Goal: Information Seeking & Learning: Learn about a topic

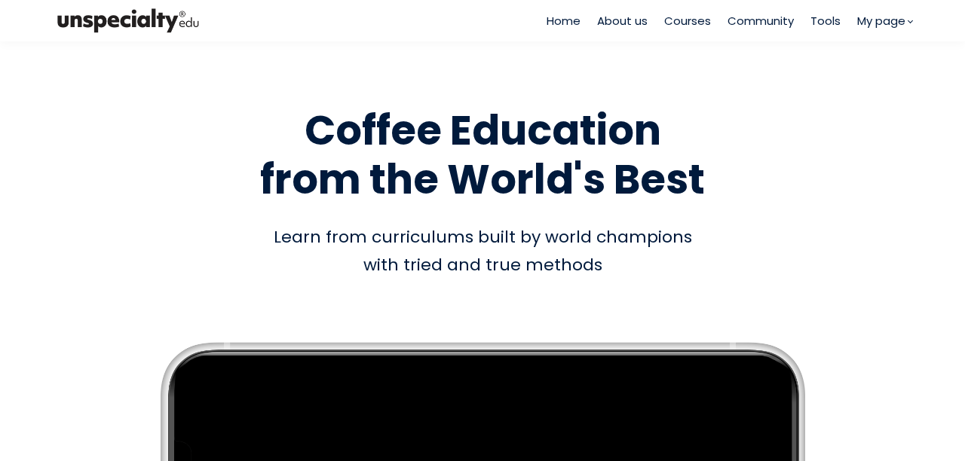
click at [680, 23] on span "Courses" at bounding box center [687, 20] width 47 height 17
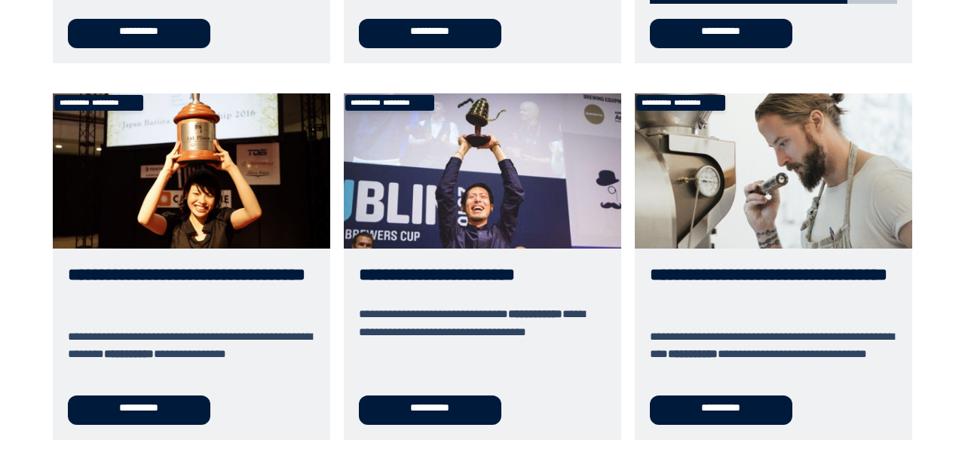
scroll to position [528, 0]
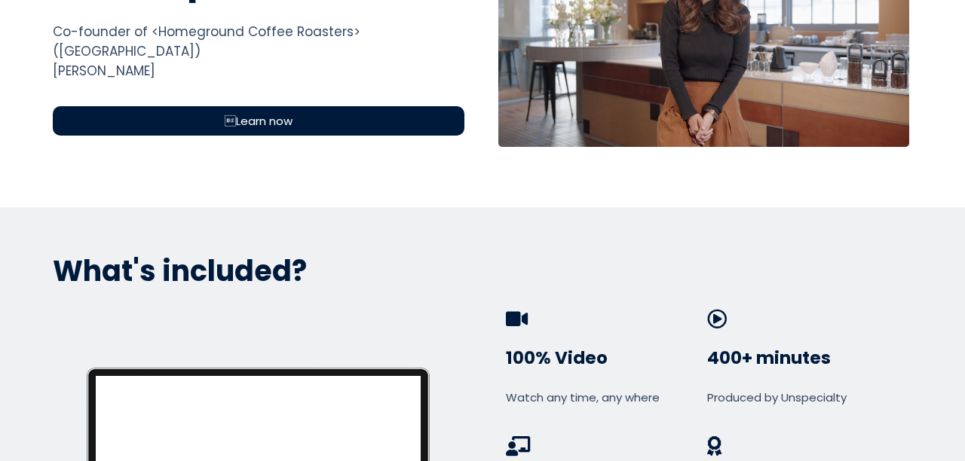
scroll to position [754, 0]
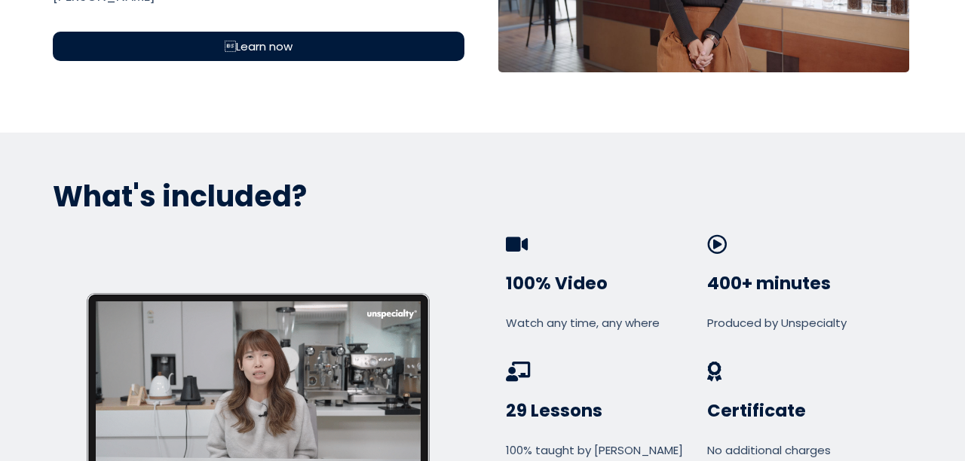
click at [257, 38] on span "Learn now" at bounding box center [259, 46] width 68 height 17
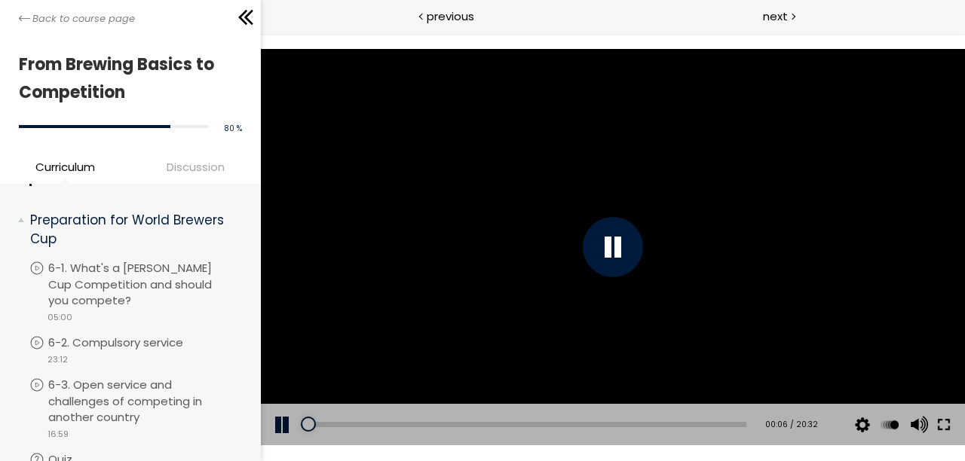
click at [950, 428] on button at bounding box center [942, 425] width 27 height 42
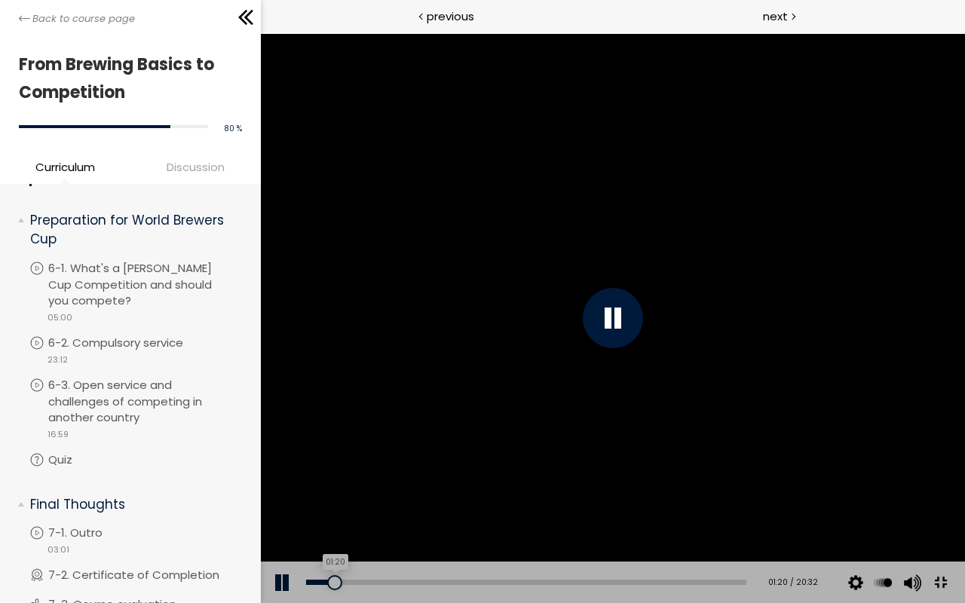
click at [350, 460] on div "01:20" at bounding box center [525, 582] width 440 height 5
click at [420, 460] on div "Add chapter 01:42" at bounding box center [525, 582] width 440 height 42
click at [428, 460] on div "03:39" at bounding box center [525, 582] width 440 height 5
click at [510, 416] on div at bounding box center [612, 318] width 704 height 570
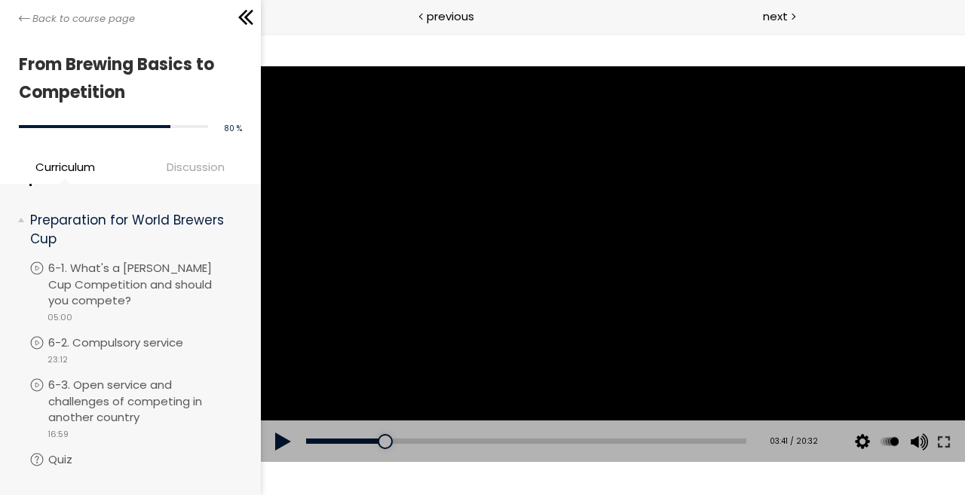
drag, startPoint x: 944, startPoint y: 447, endPoint x: 1206, endPoint y: 558, distance: 284.0
click at [945, 447] on button at bounding box center [942, 441] width 27 height 42
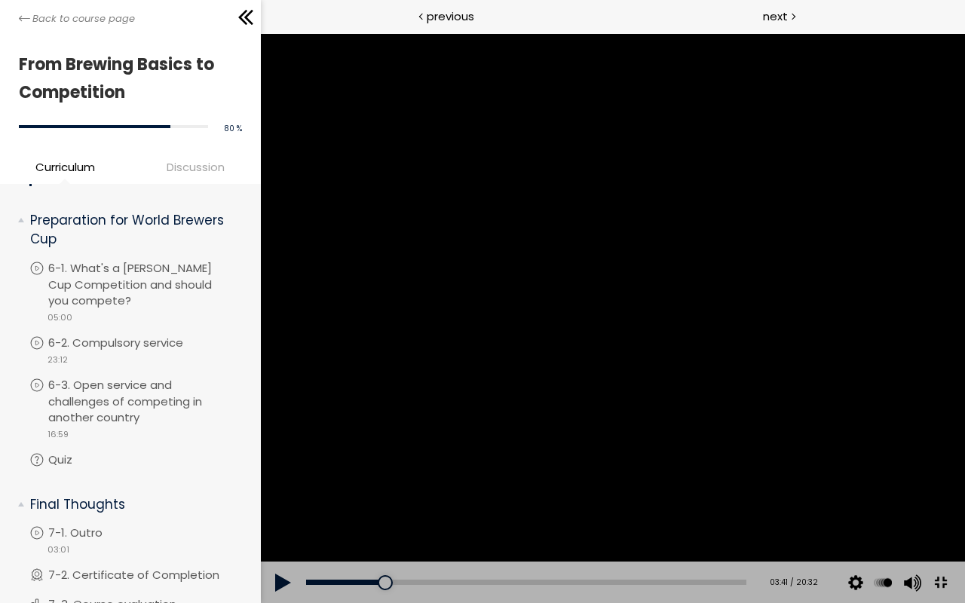
click at [730, 355] on div at bounding box center [612, 318] width 704 height 570
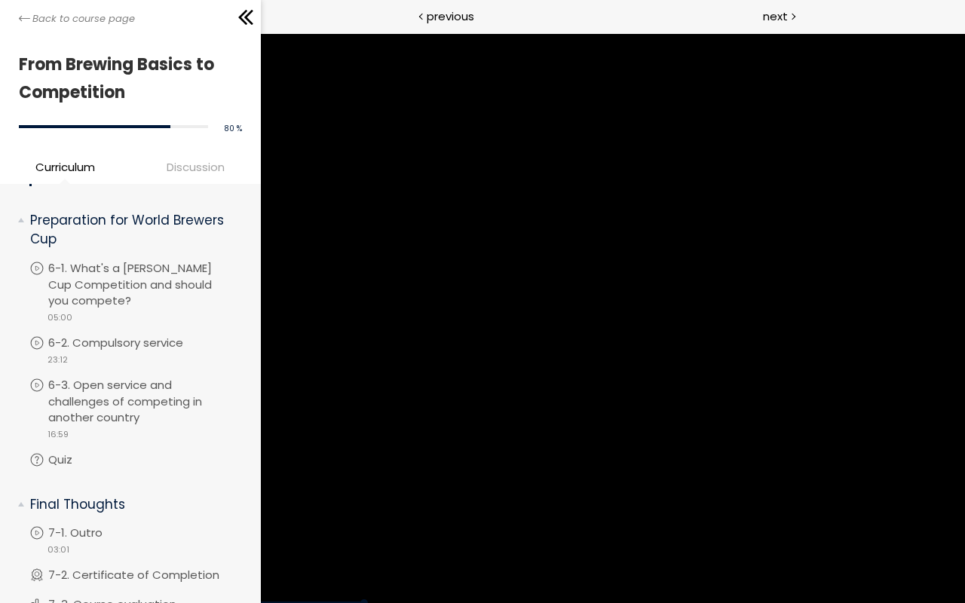
click at [797, 352] on div at bounding box center [612, 318] width 704 height 570
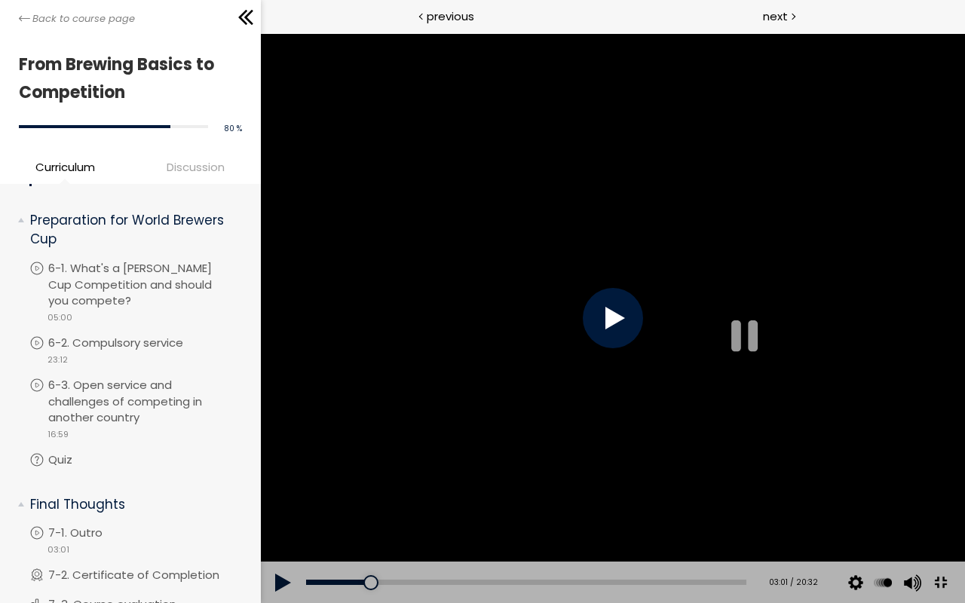
click at [797, 352] on div at bounding box center [612, 318] width 704 height 570
click at [964, 460] on div at bounding box center [612, 318] width 704 height 570
click at [956, 460] on button at bounding box center [939, 583] width 34 height 34
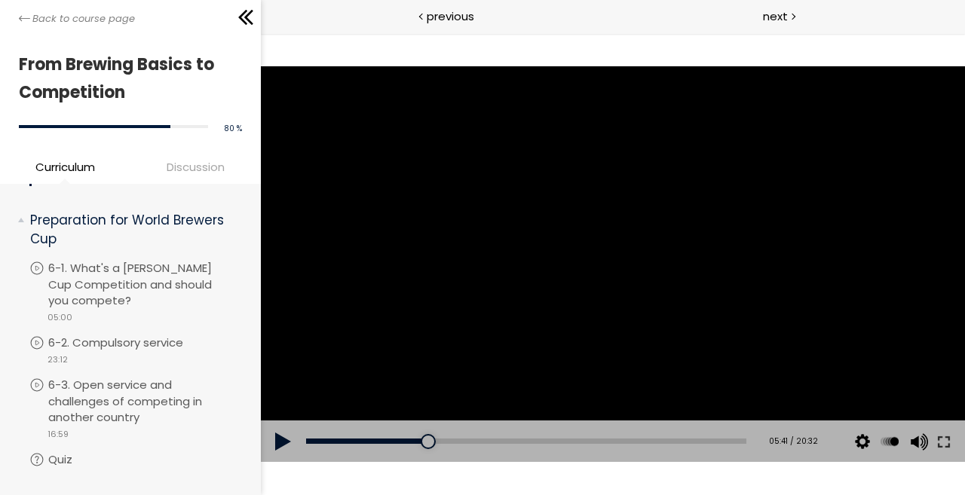
click at [861, 249] on div at bounding box center [612, 264] width 704 height 396
click at [778, 271] on div at bounding box center [612, 264] width 704 height 396
click at [437, 440] on div "06:04" at bounding box center [525, 441] width 440 height 5
click at [937, 441] on button at bounding box center [942, 441] width 27 height 42
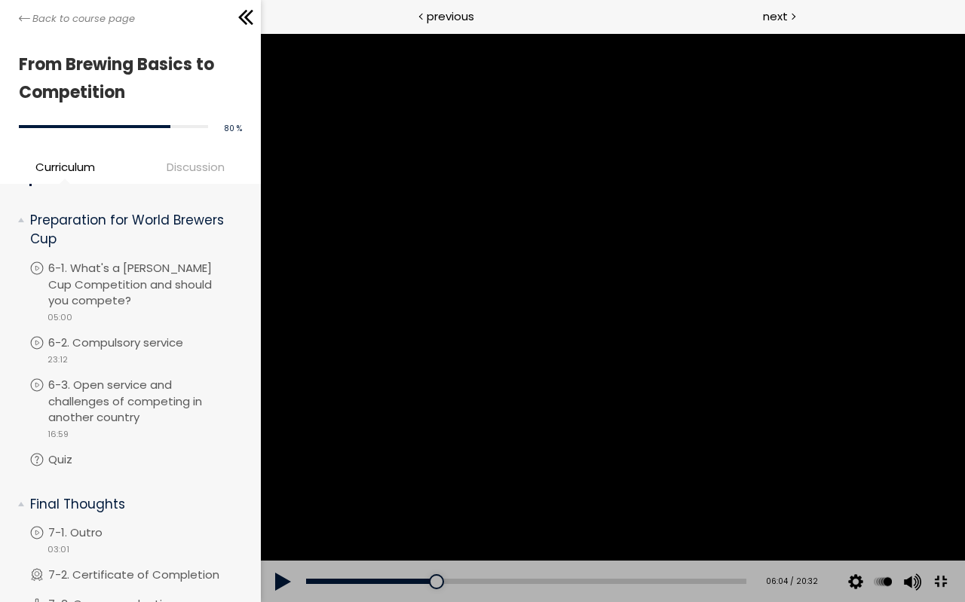
click at [402, 343] on div at bounding box center [612, 317] width 704 height 569
click at [576, 460] on div "08:04" at bounding box center [525, 582] width 440 height 5
click at [617, 460] on div "09:16" at bounding box center [525, 582] width 440 height 5
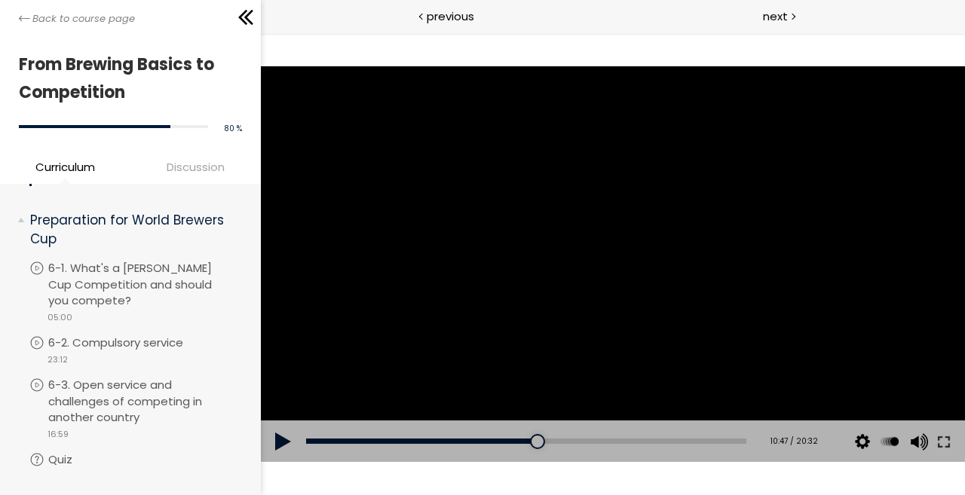
click at [577, 268] on div at bounding box center [612, 264] width 704 height 396
click at [950, 443] on button at bounding box center [942, 441] width 27 height 42
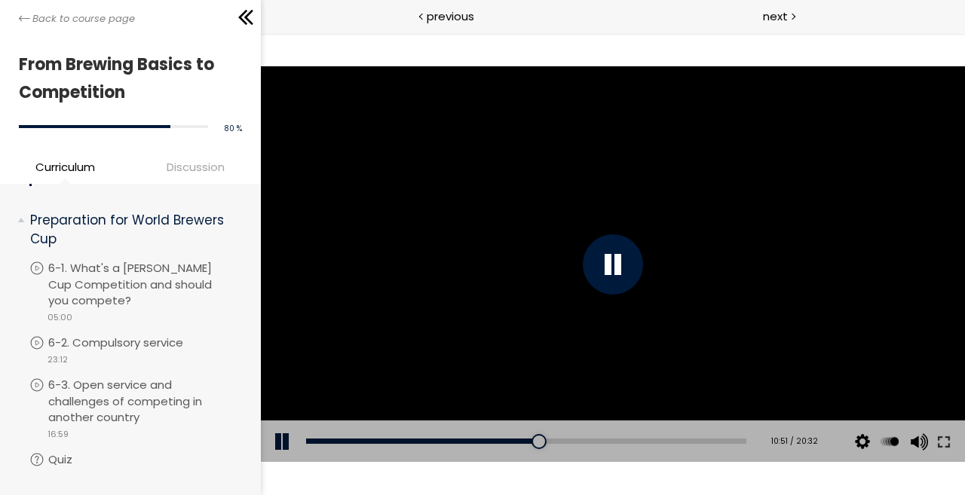
click at [815, 277] on div at bounding box center [612, 264] width 704 height 396
click at [943, 442] on button at bounding box center [942, 441] width 27 height 42
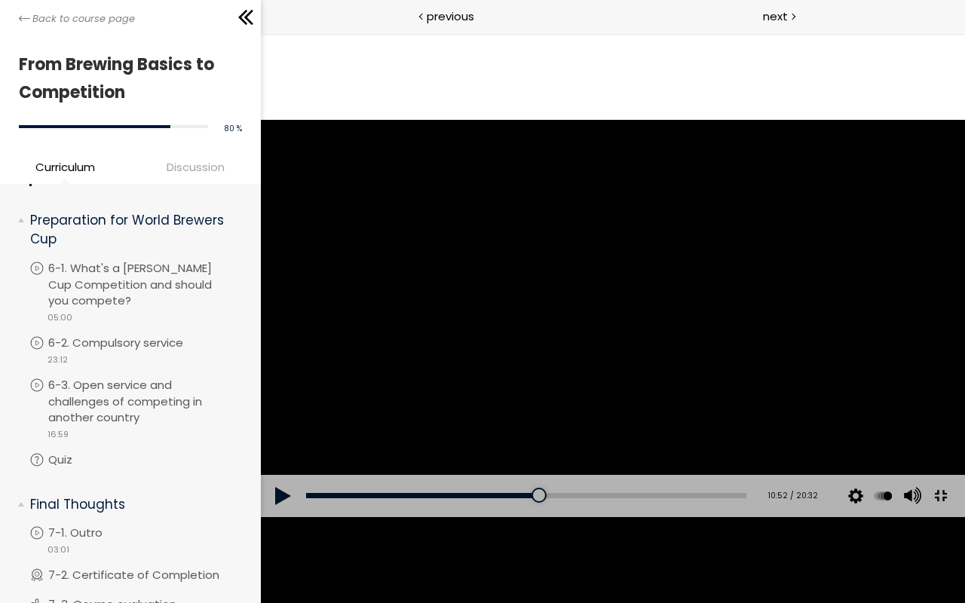
click at [922, 460] on button at bounding box center [939, 496] width 34 height 34
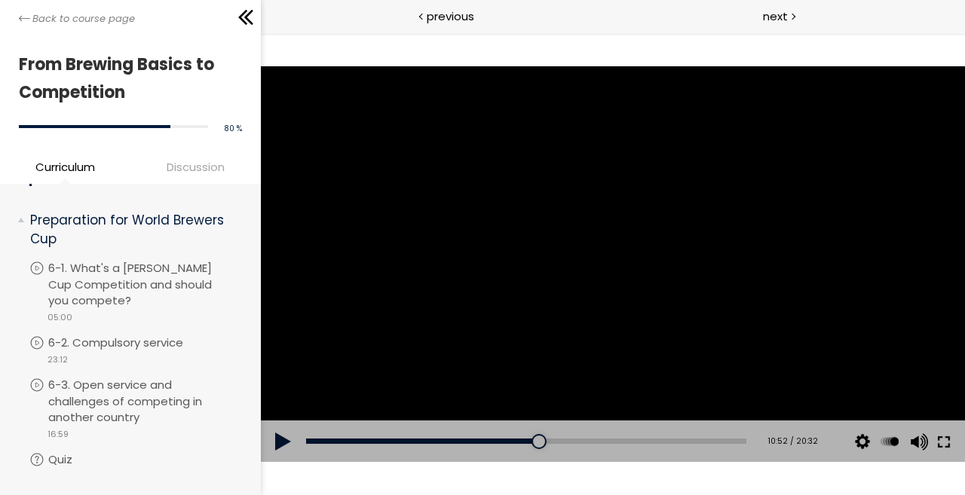
click at [945, 443] on button at bounding box center [942, 441] width 27 height 42
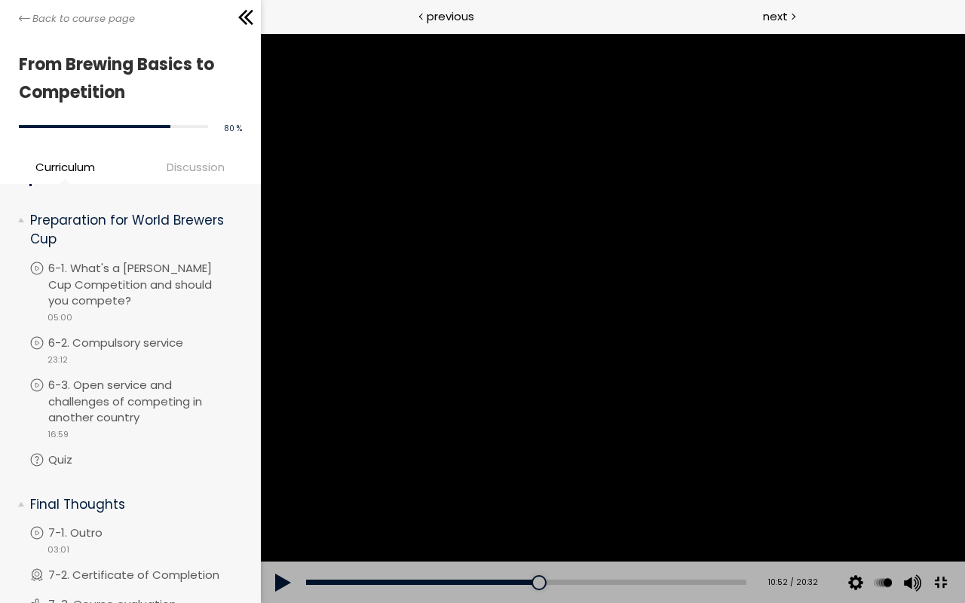
click at [877, 365] on div at bounding box center [612, 318] width 704 height 570
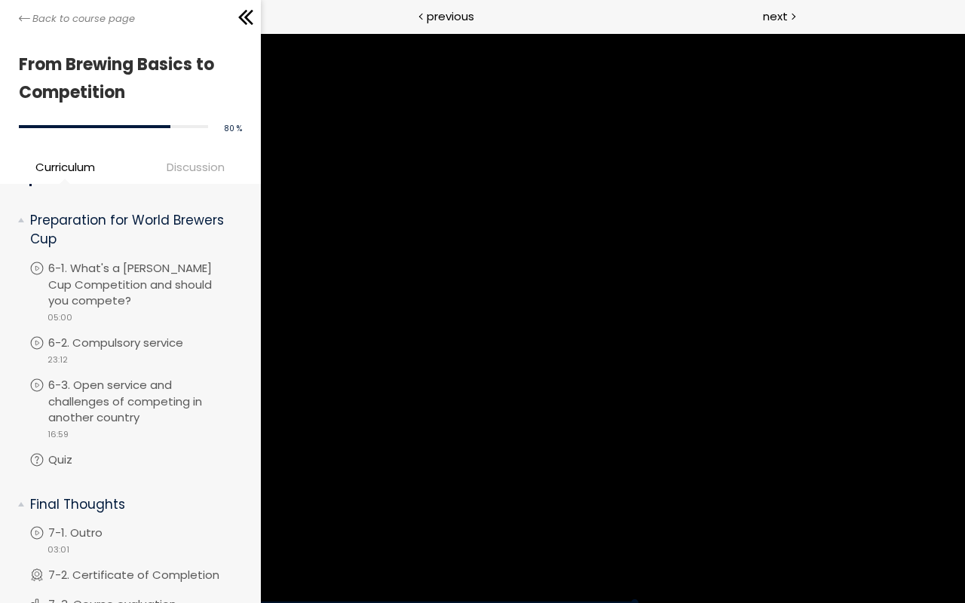
click at [877, 365] on div at bounding box center [612, 318] width 704 height 570
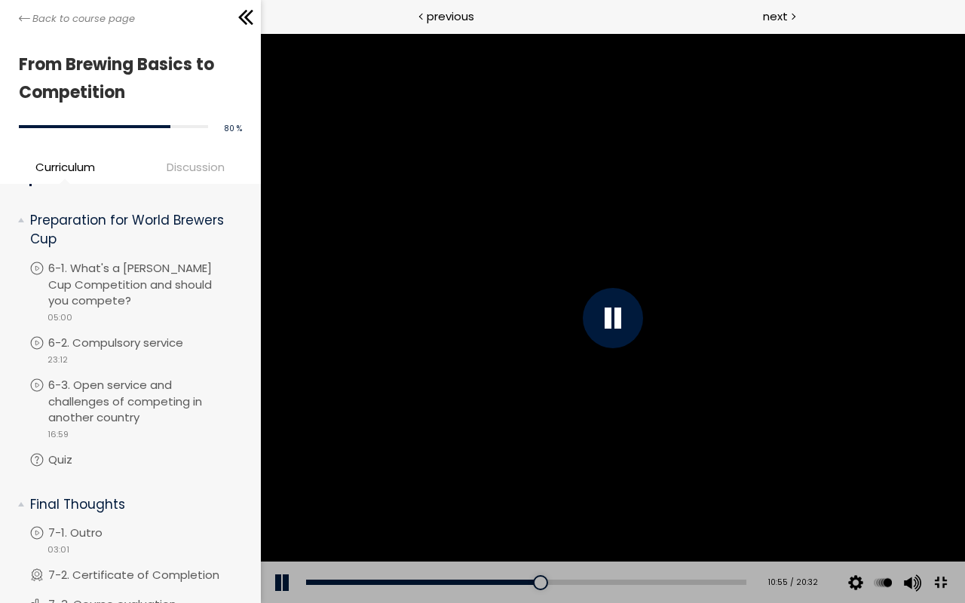
click at [877, 365] on div at bounding box center [612, 318] width 704 height 570
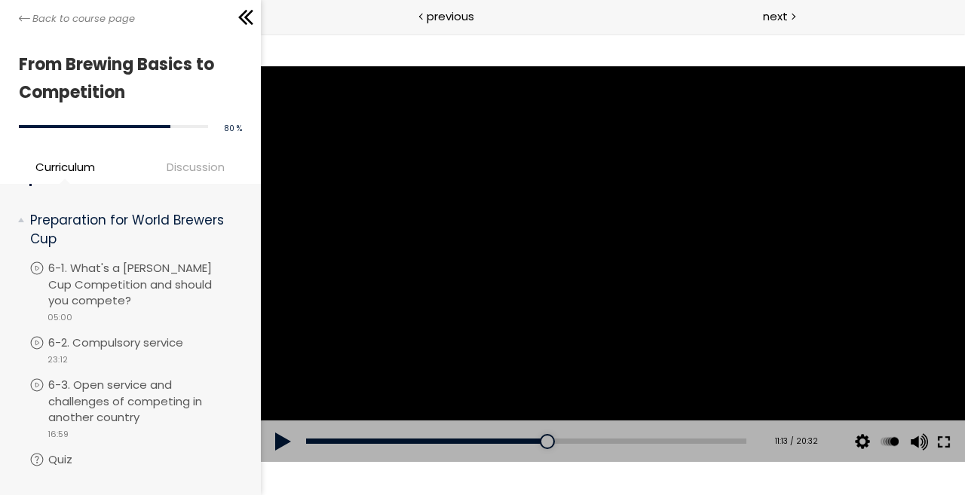
click at [947, 454] on button at bounding box center [942, 441] width 27 height 42
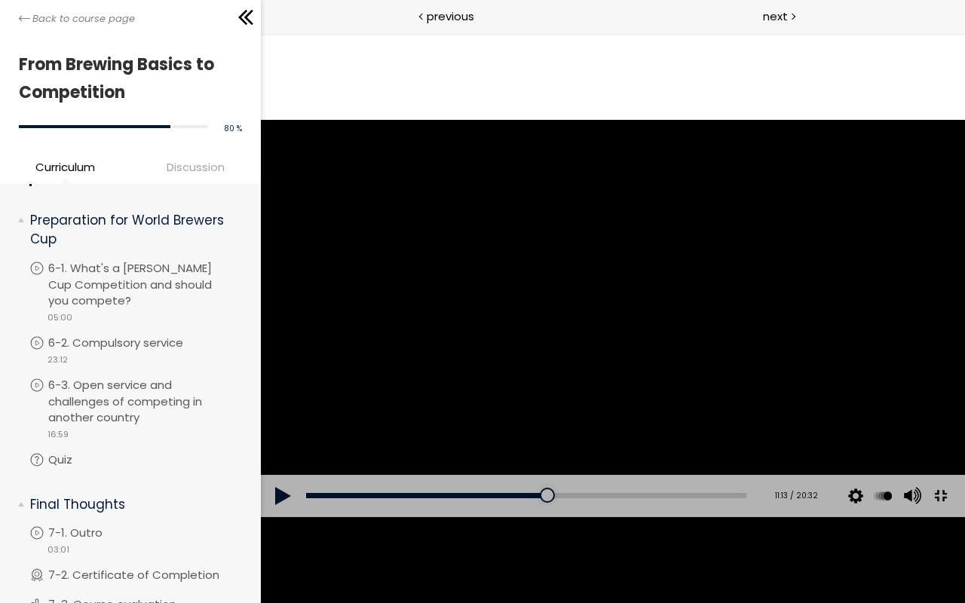
click at [922, 460] on button at bounding box center [939, 496] width 34 height 34
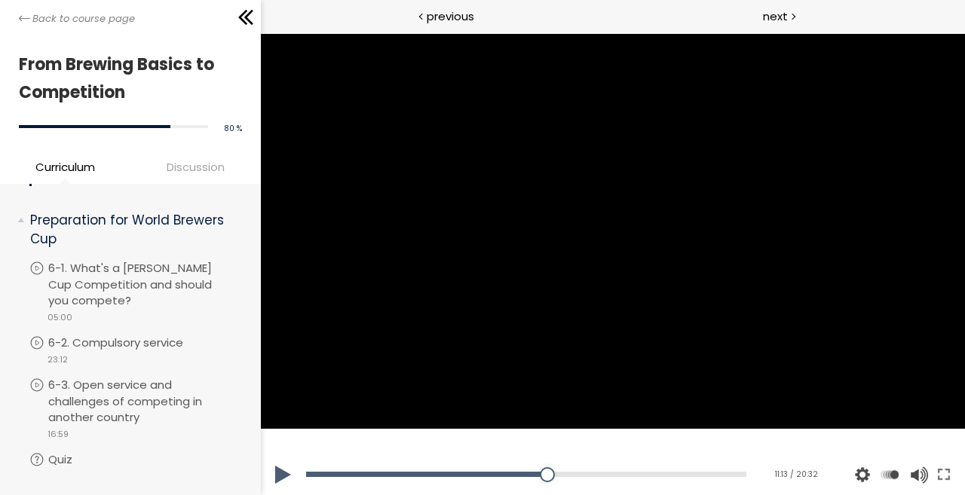
click at [929, 454] on button at bounding box center [942, 475] width 27 height 42
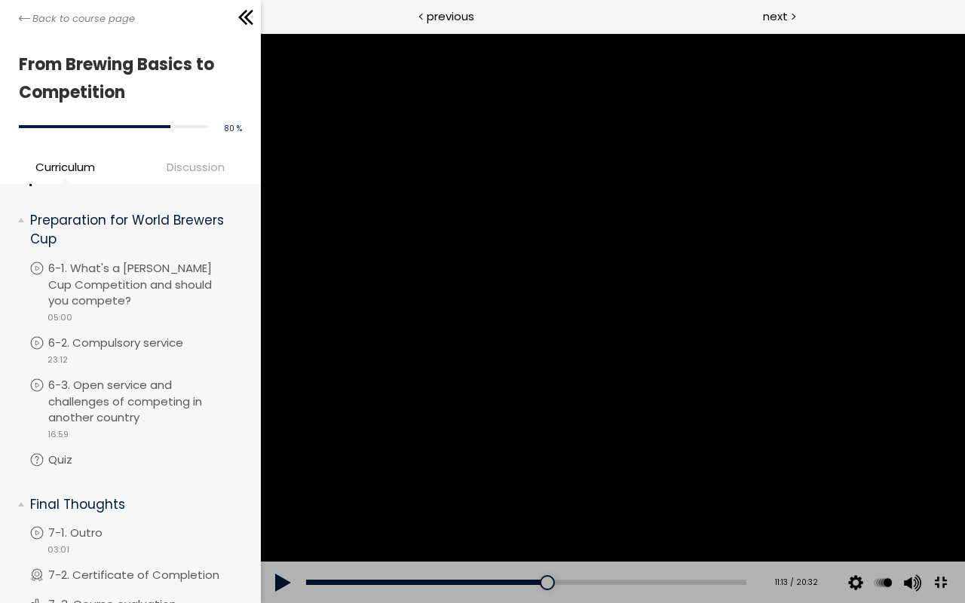
click at [964, 405] on div at bounding box center [612, 318] width 704 height 570
click at [964, 382] on div at bounding box center [612, 318] width 704 height 570
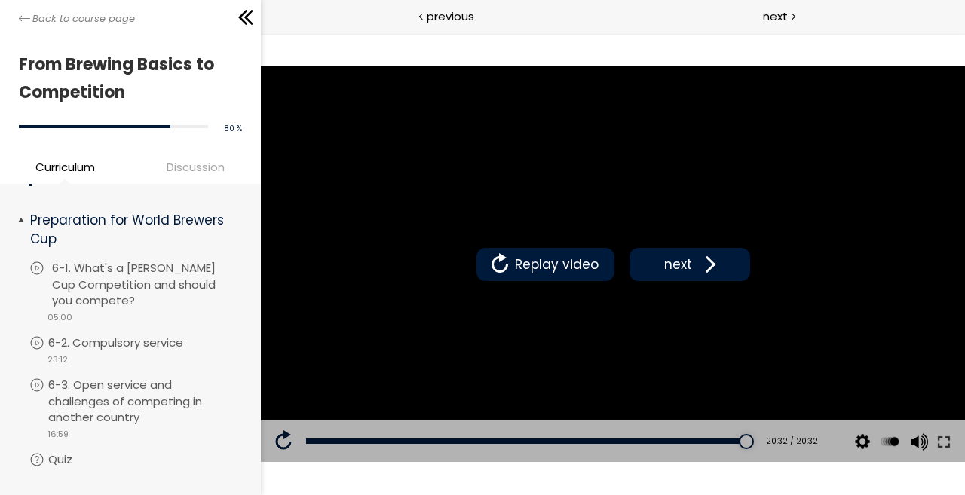
click at [126, 279] on p "6-1. What's a Brewer's Cup Competition and should you compete?" at bounding box center [154, 284] width 205 height 49
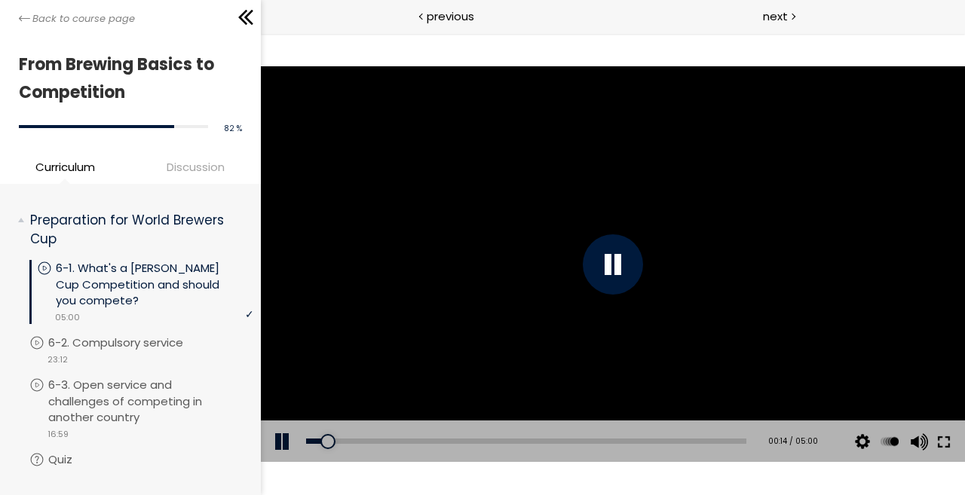
click at [943, 447] on button at bounding box center [942, 441] width 27 height 42
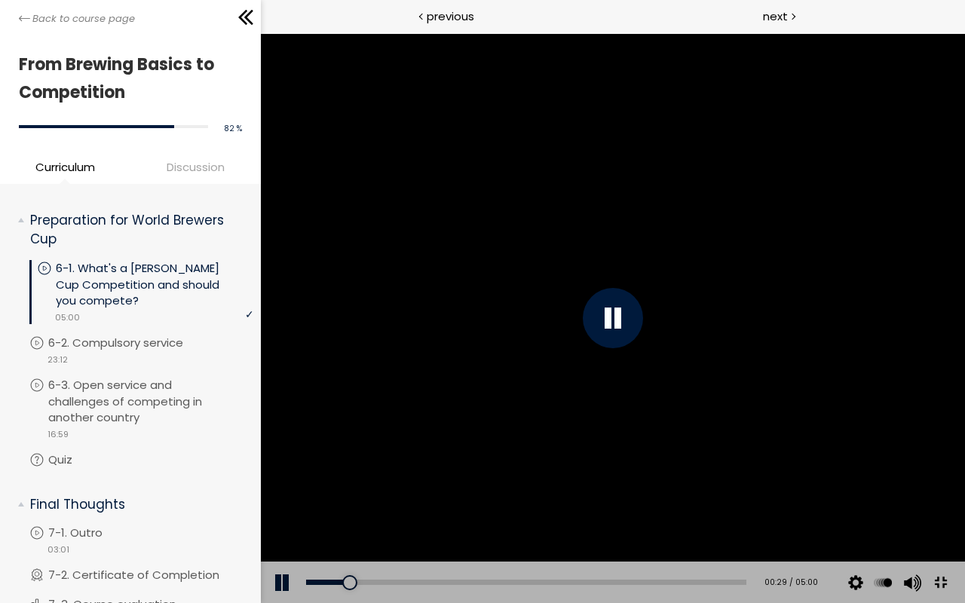
click at [964, 460] on div at bounding box center [612, 318] width 704 height 570
click at [775, 413] on div at bounding box center [612, 318] width 704 height 570
click at [782, 363] on div at bounding box center [612, 318] width 704 height 570
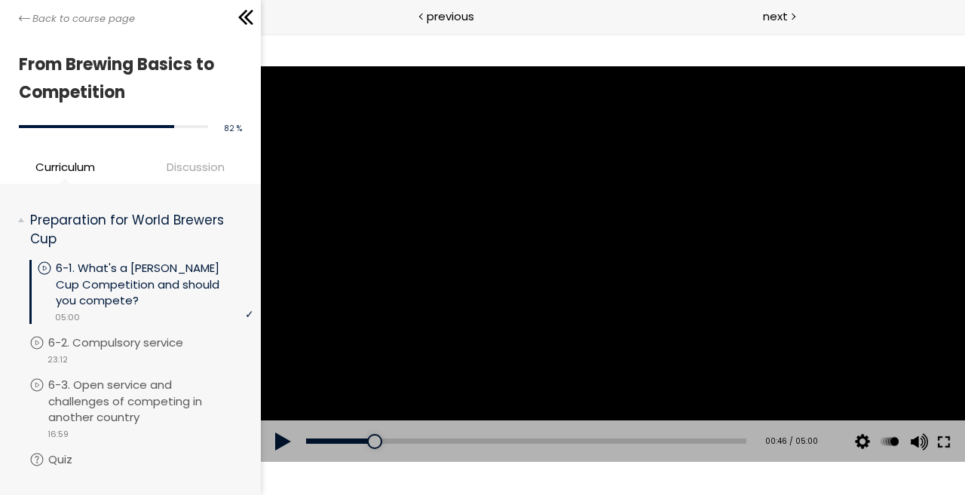
drag, startPoint x: 950, startPoint y: 442, endPoint x: 1043, endPoint y: 492, distance: 105.2
click at [950, 442] on button at bounding box center [942, 441] width 27 height 42
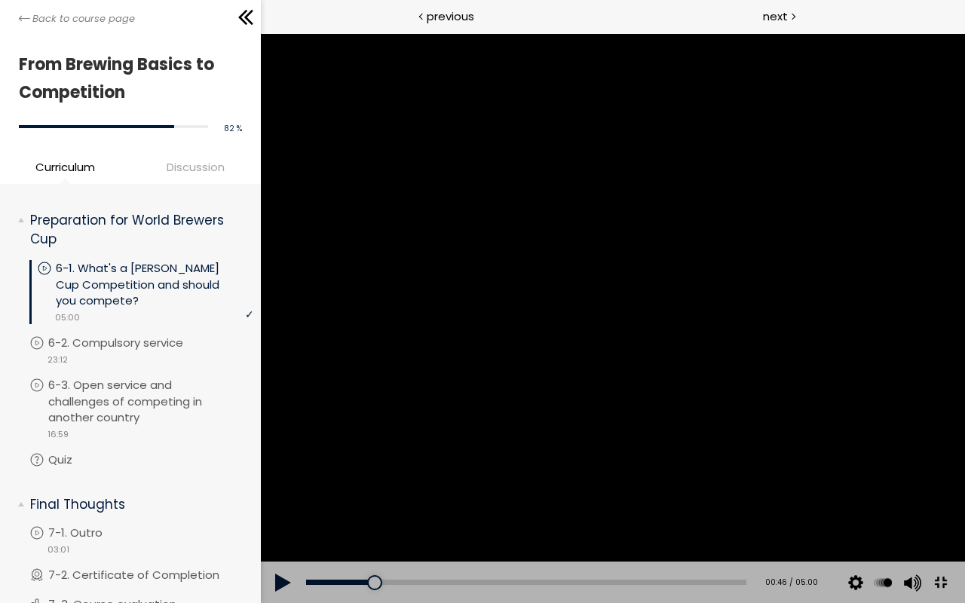
click at [881, 422] on div at bounding box center [612, 318] width 704 height 570
